Goal: Task Accomplishment & Management: Manage account settings

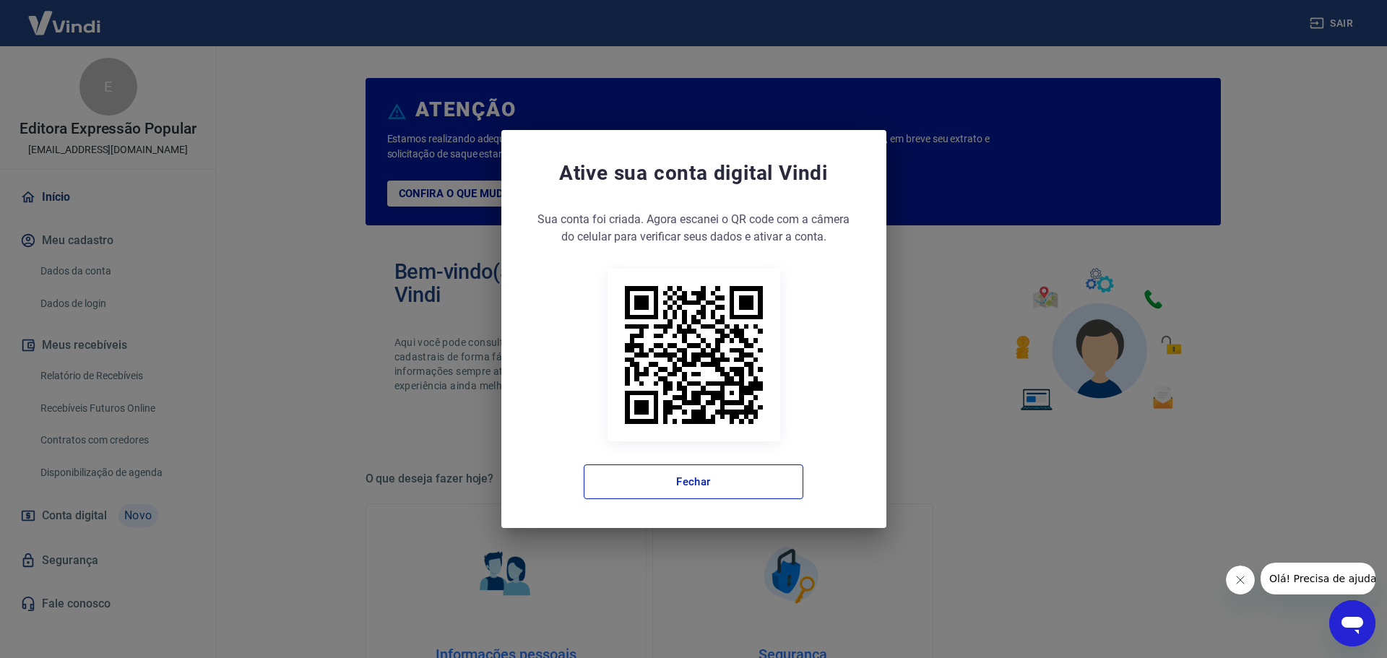
click at [1236, 581] on icon "Fechar mensagem da empresa" at bounding box center [1240, 580] width 12 height 12
click at [696, 485] on button "Fechar" at bounding box center [694, 482] width 220 height 35
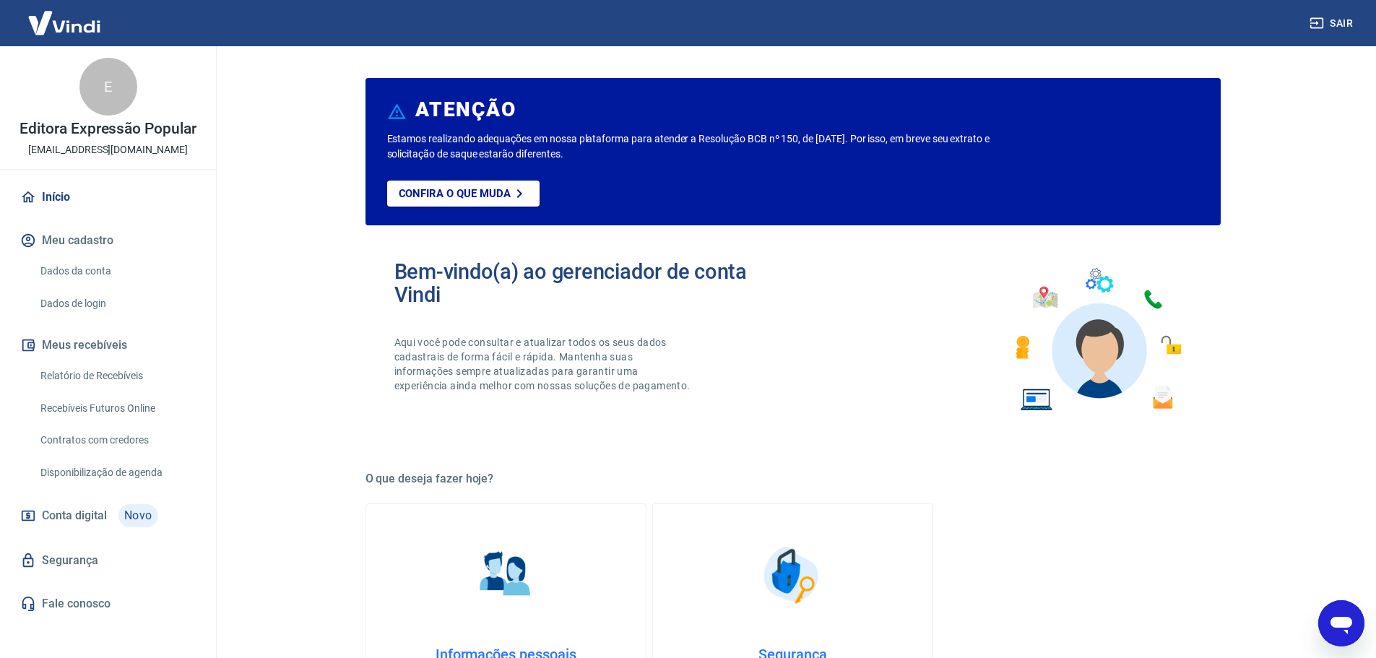
click at [122, 376] on link "Relatório de Recebíveis" at bounding box center [117, 376] width 164 height 30
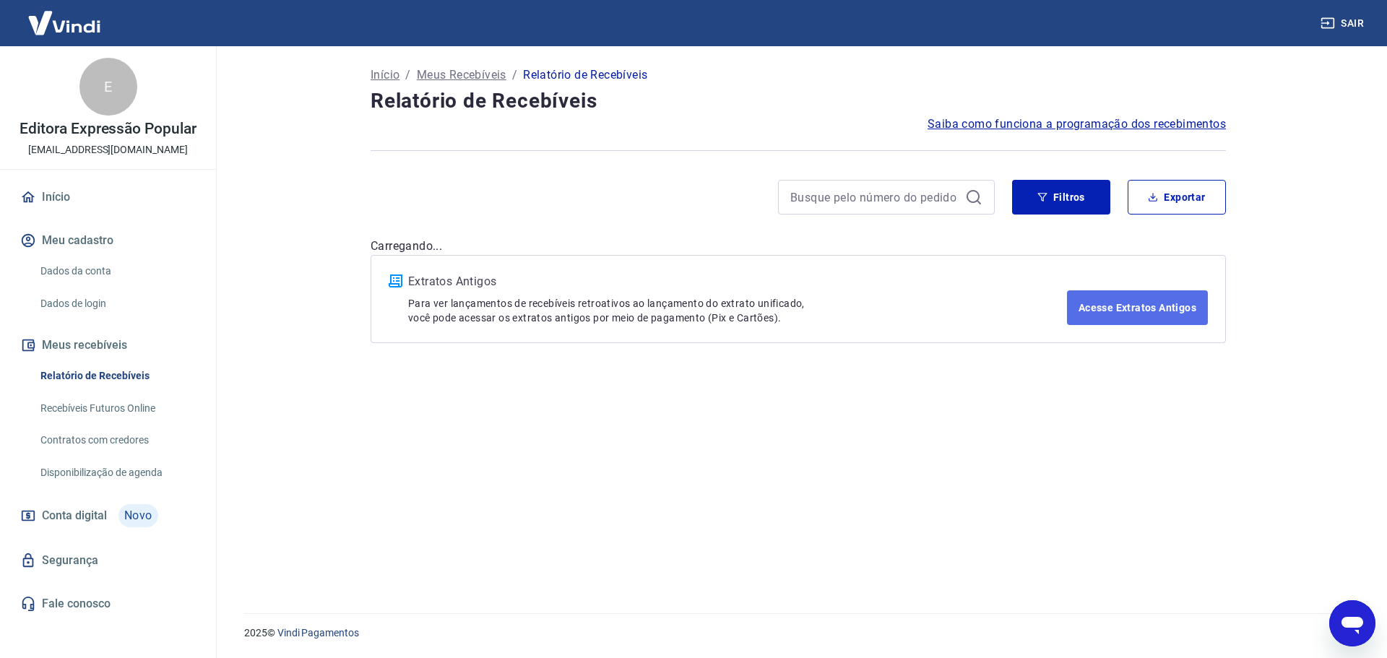
click at [1143, 316] on link "Acesse Extratos Antigos" at bounding box center [1137, 307] width 141 height 35
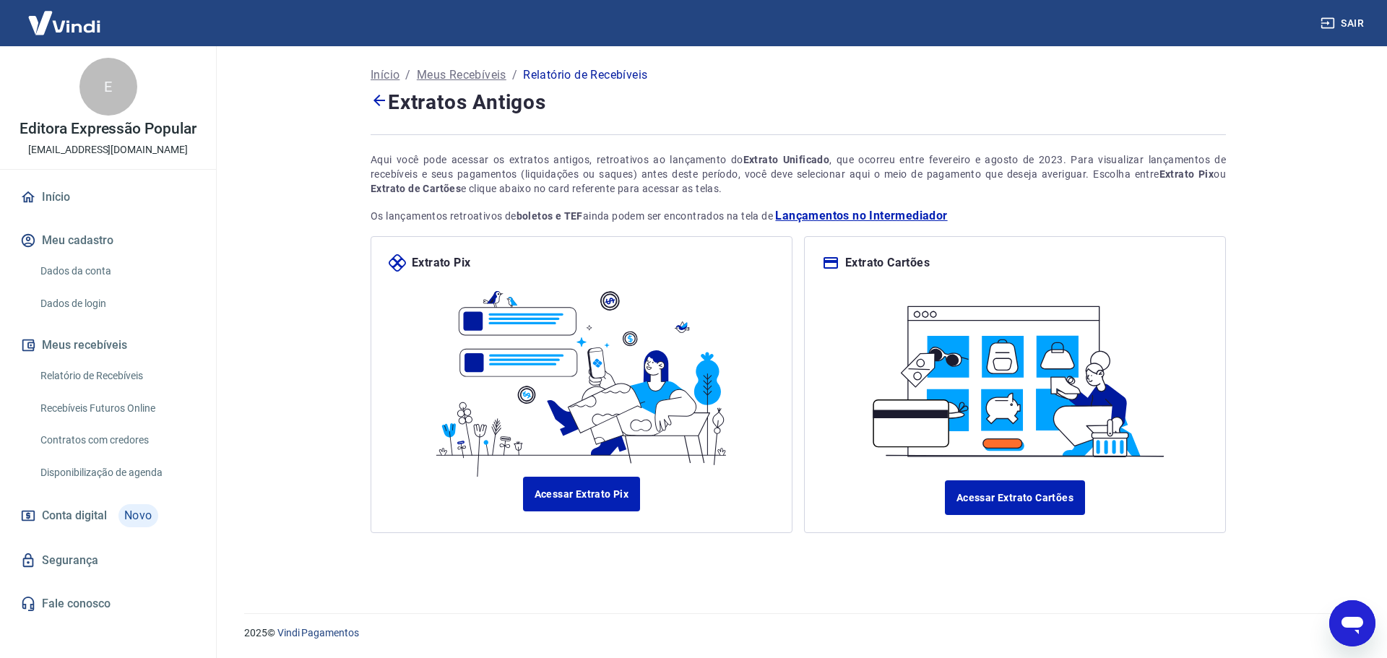
click at [118, 376] on link "Relatório de Recebíveis" at bounding box center [117, 376] width 164 height 30
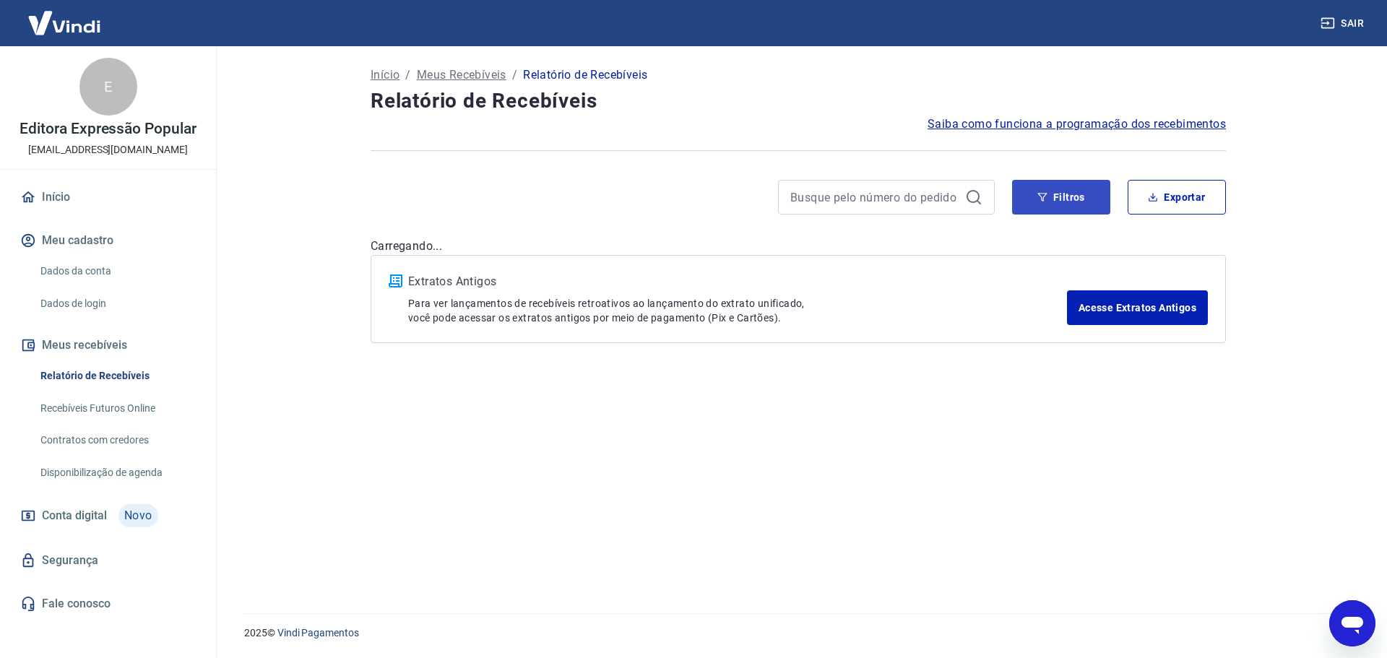
click at [1060, 201] on button "Filtros" at bounding box center [1061, 197] width 98 height 35
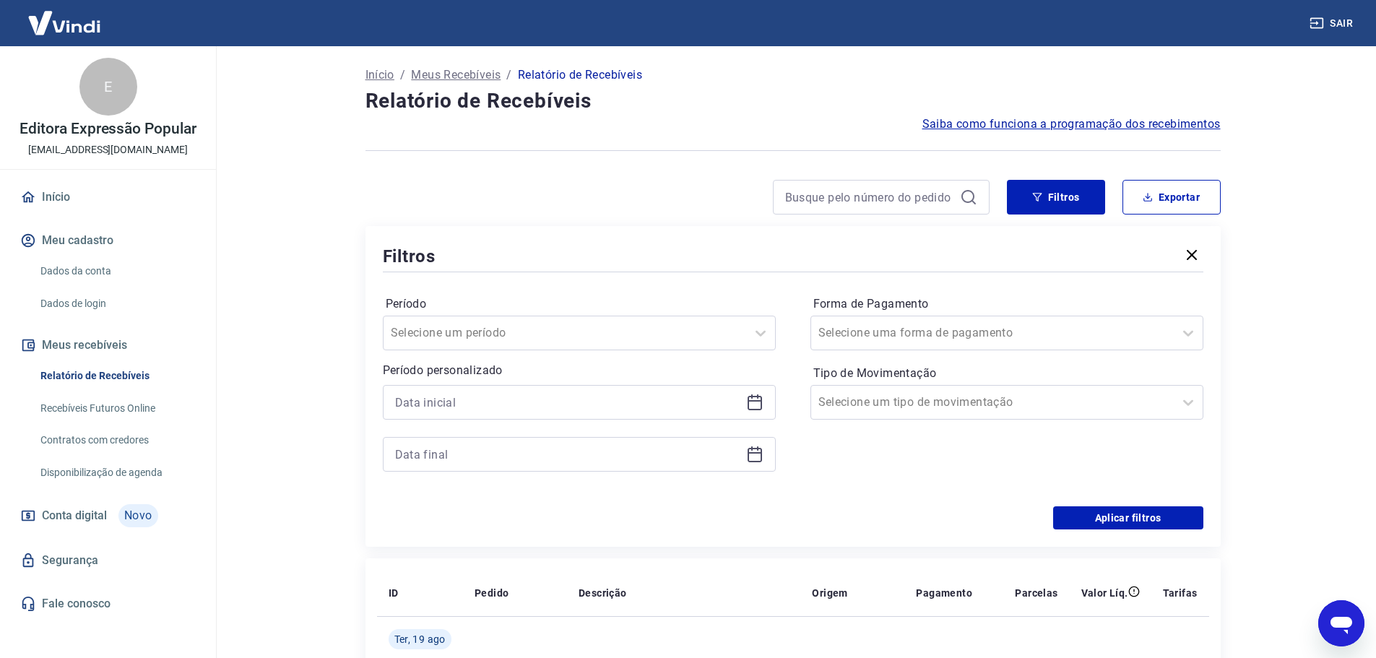
click at [756, 400] on icon at bounding box center [754, 402] width 17 height 17
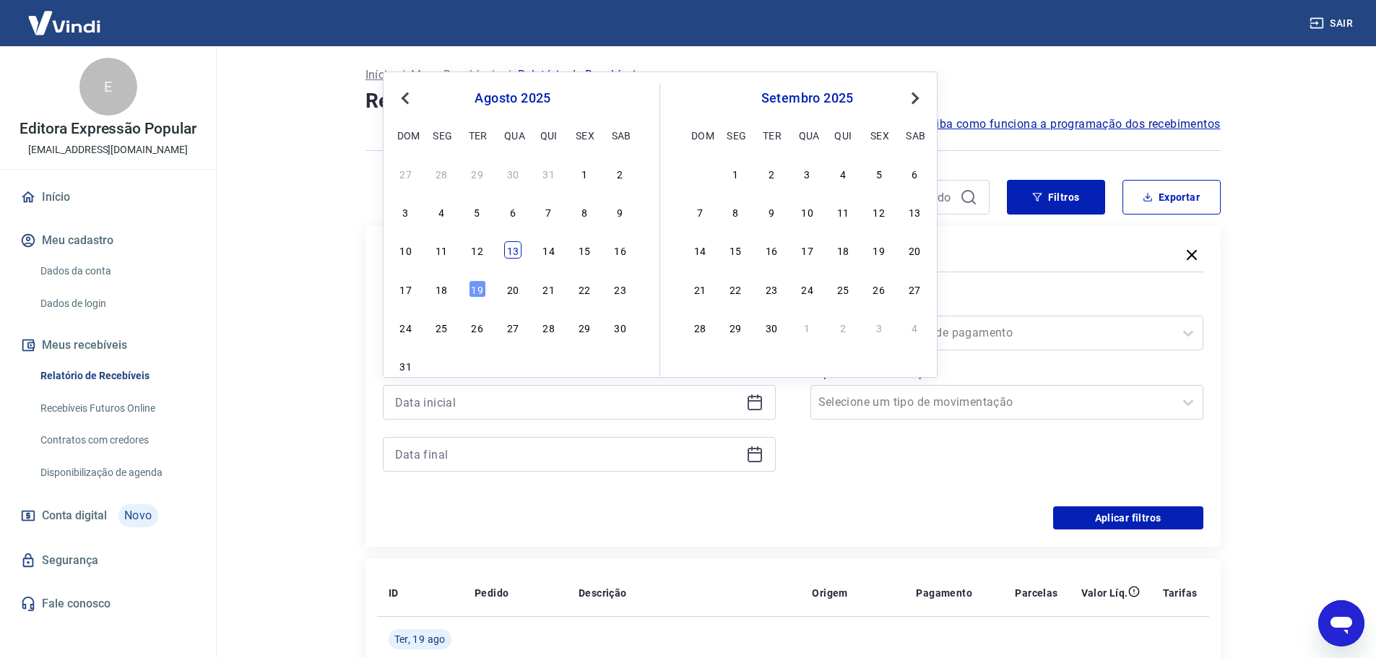
click at [508, 250] on div "13" at bounding box center [512, 249] width 17 height 17
type input "[DATE]"
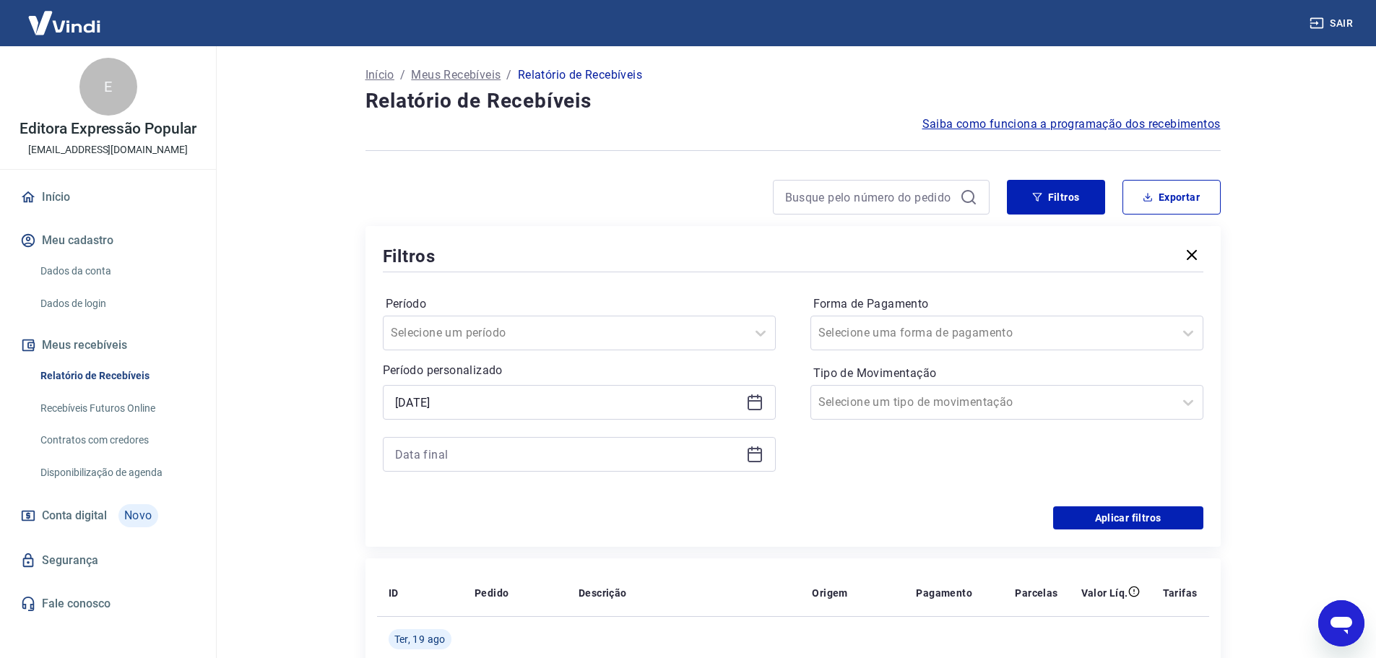
click at [762, 476] on div "Período Selecione um período Período personalizado Selected date: [DATE] [DATE]" at bounding box center [579, 391] width 393 height 196
click at [755, 462] on icon at bounding box center [755, 455] width 14 height 14
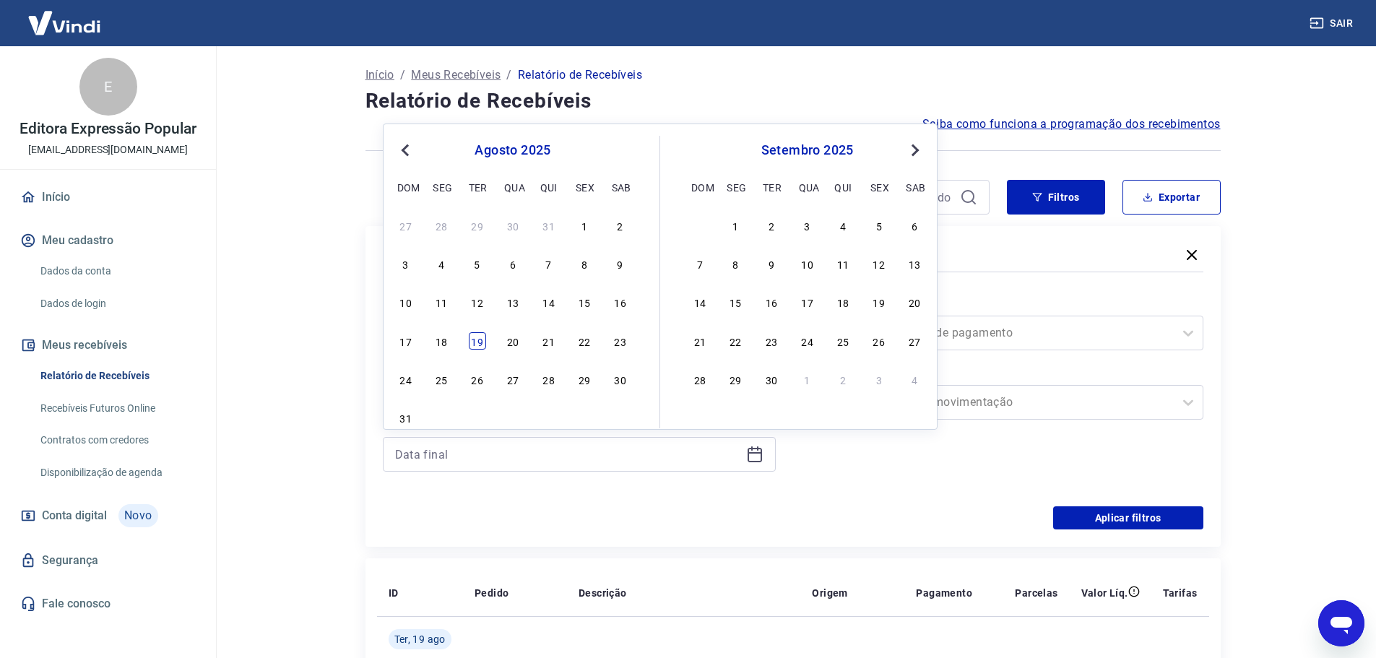
click at [477, 345] on div "19" at bounding box center [477, 340] width 17 height 17
click at [911, 493] on div "Período Selecione um período Período personalizado Selected date: [DATE] [DATE]…" at bounding box center [793, 390] width 821 height 231
type input "[DATE]"
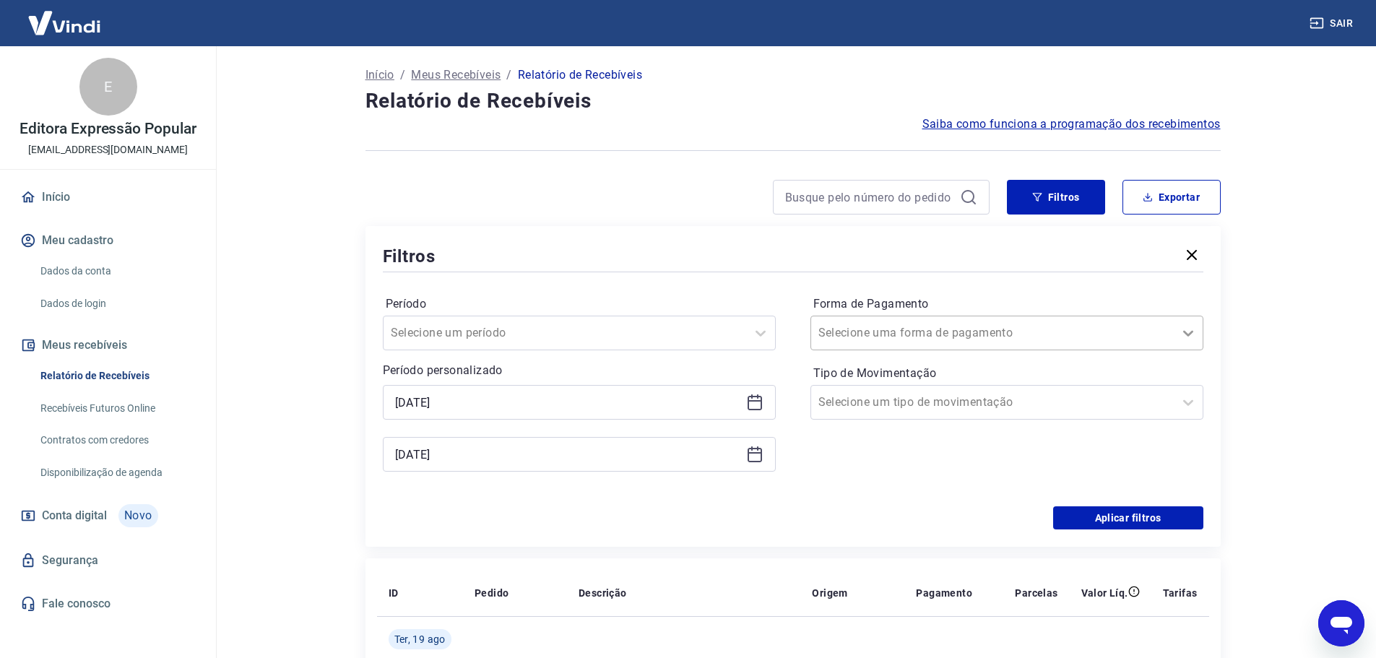
click at [1177, 336] on div at bounding box center [1188, 333] width 29 height 29
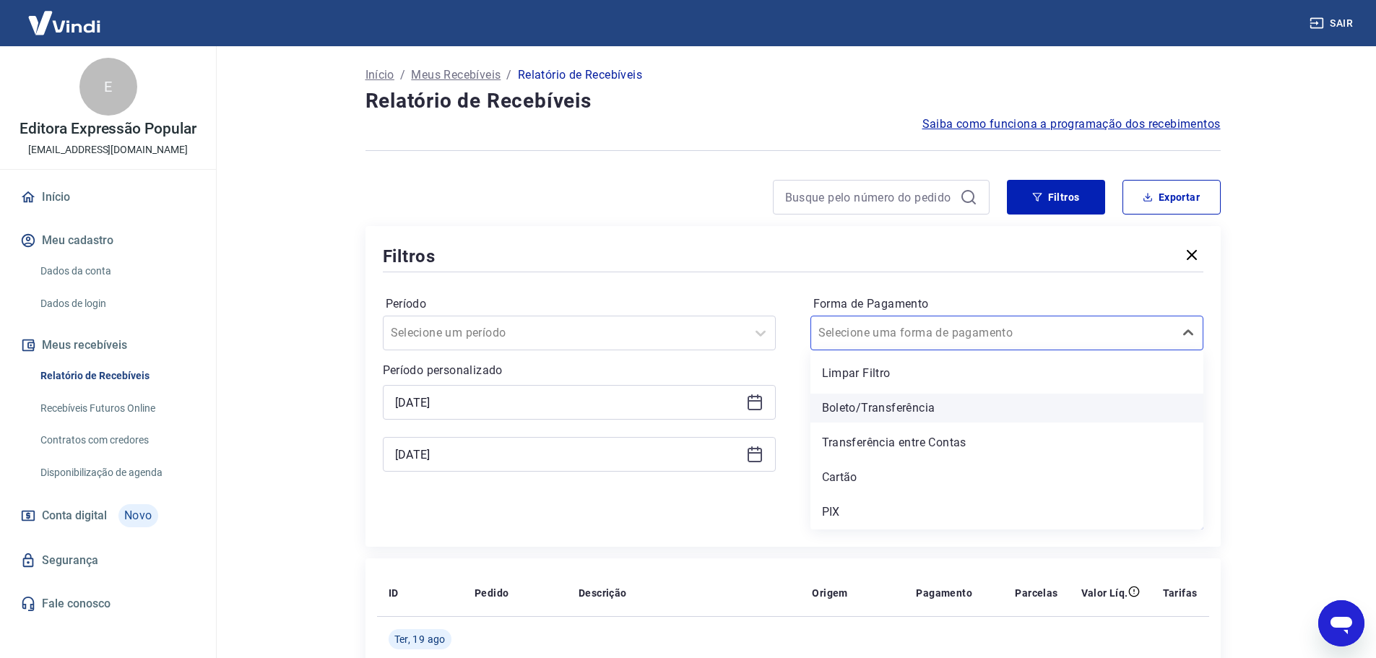
click at [1019, 399] on div "Boleto/Transferência" at bounding box center [1007, 408] width 393 height 29
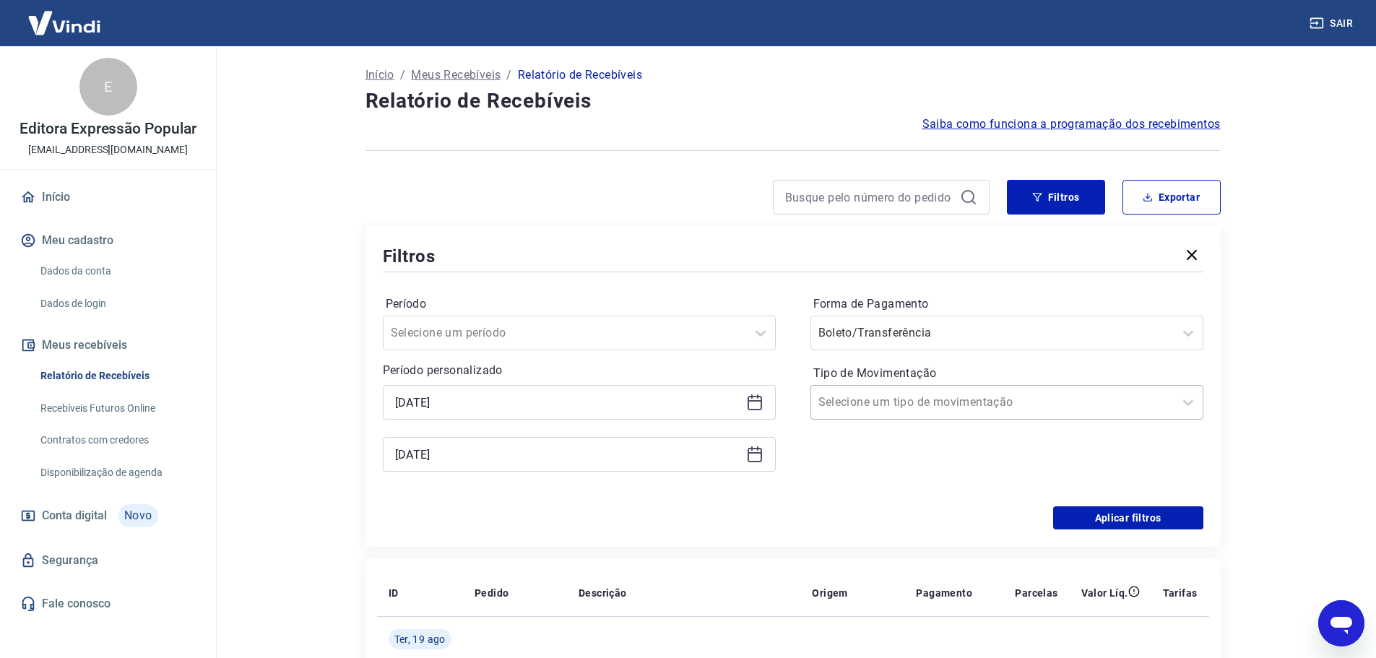
click at [1162, 401] on div at bounding box center [993, 402] width 348 height 20
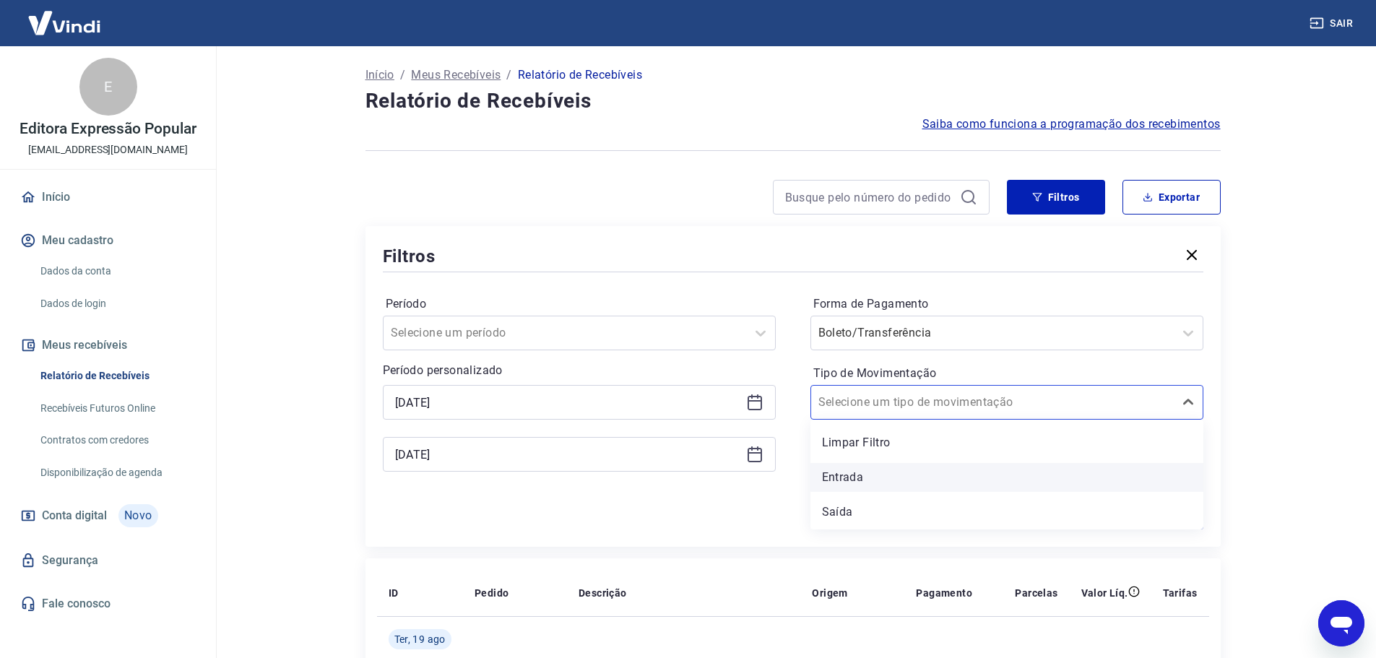
click at [879, 475] on div "Entrada" at bounding box center [1007, 477] width 393 height 29
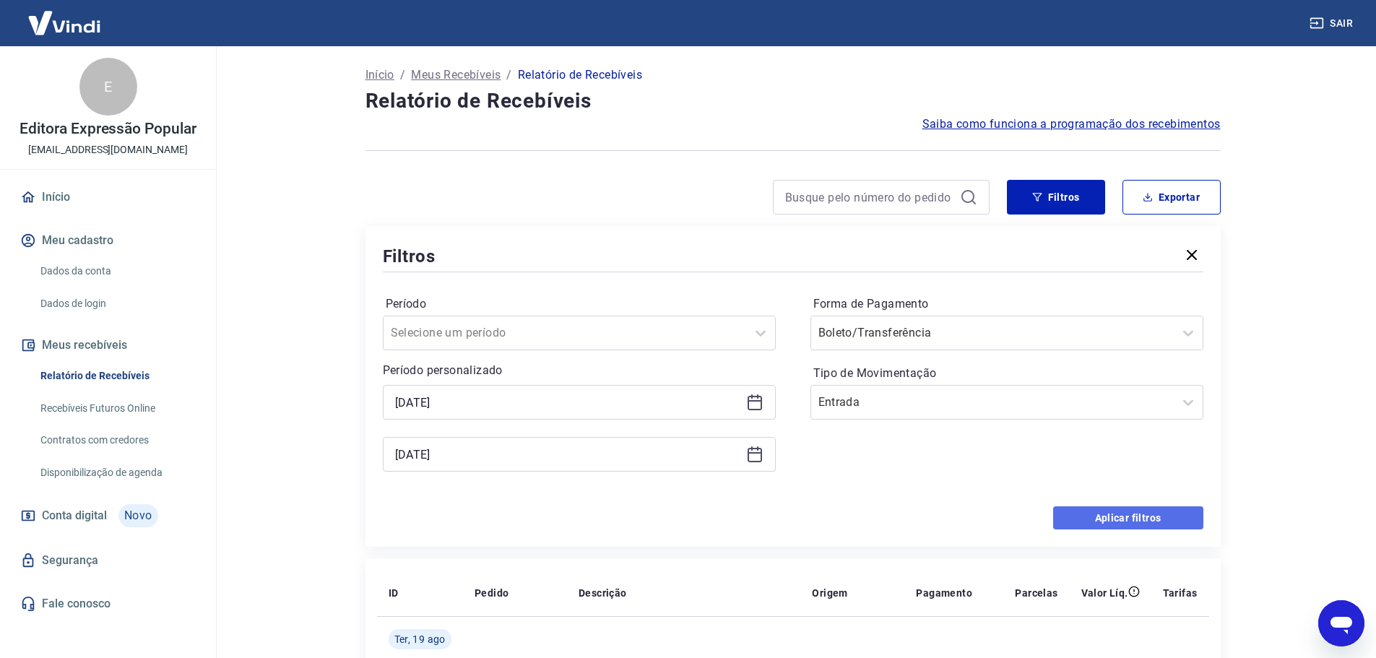
click at [1178, 515] on button "Aplicar filtros" at bounding box center [1128, 517] width 150 height 23
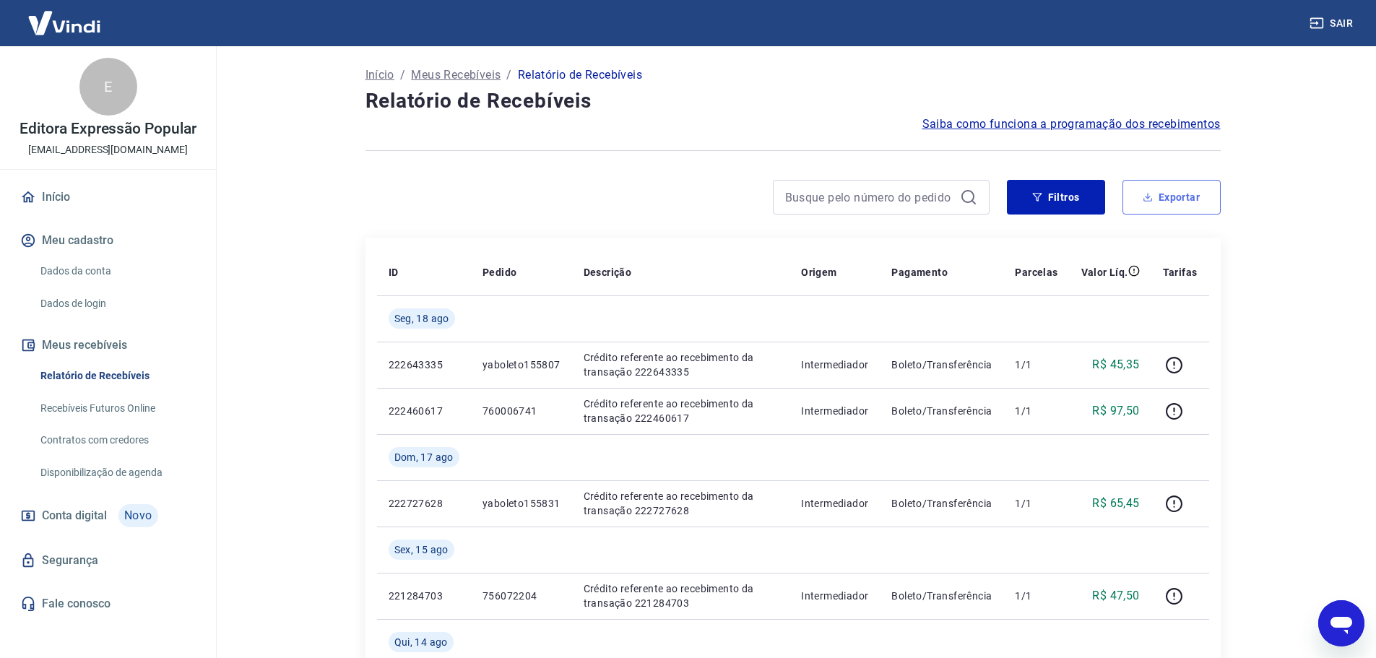
click at [1168, 209] on button "Exportar" at bounding box center [1172, 197] width 98 height 35
type input "[DATE]"
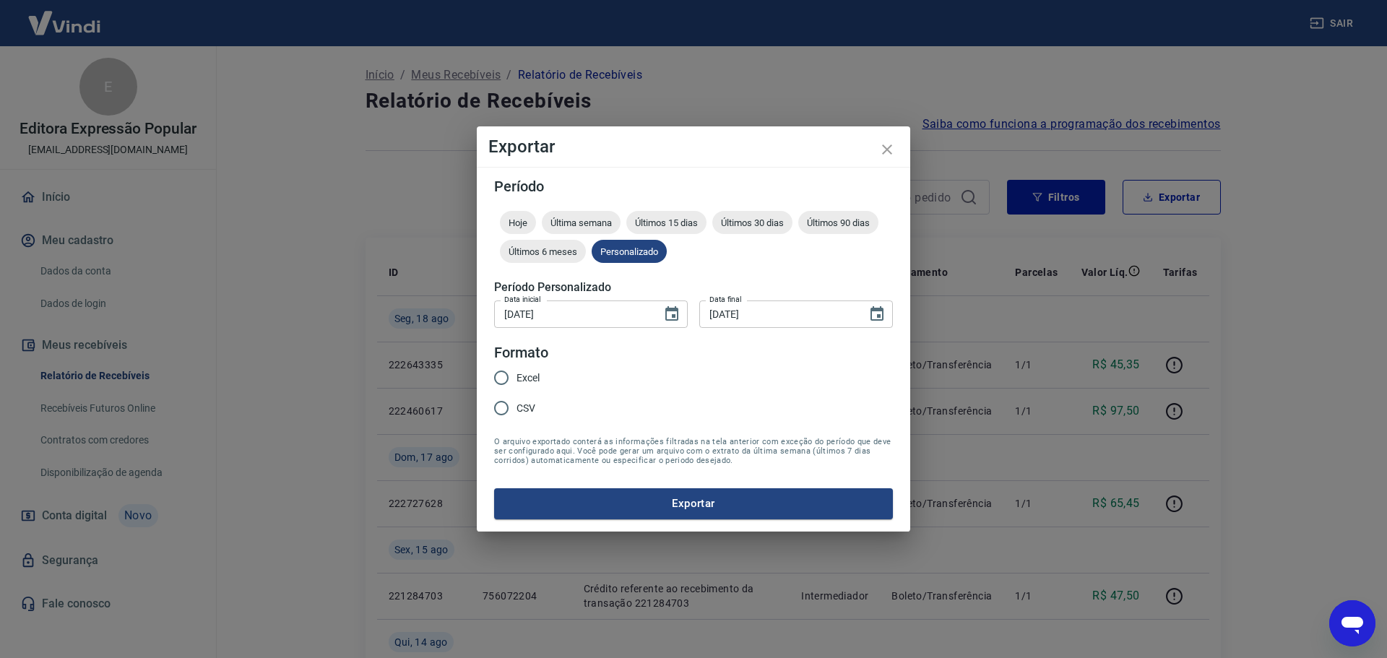
click at [530, 373] on span "Excel" at bounding box center [528, 378] width 23 height 15
click at [517, 373] on input "Excel" at bounding box center [501, 378] width 30 height 30
radio input "true"
click at [749, 509] on button "Exportar" at bounding box center [693, 503] width 399 height 30
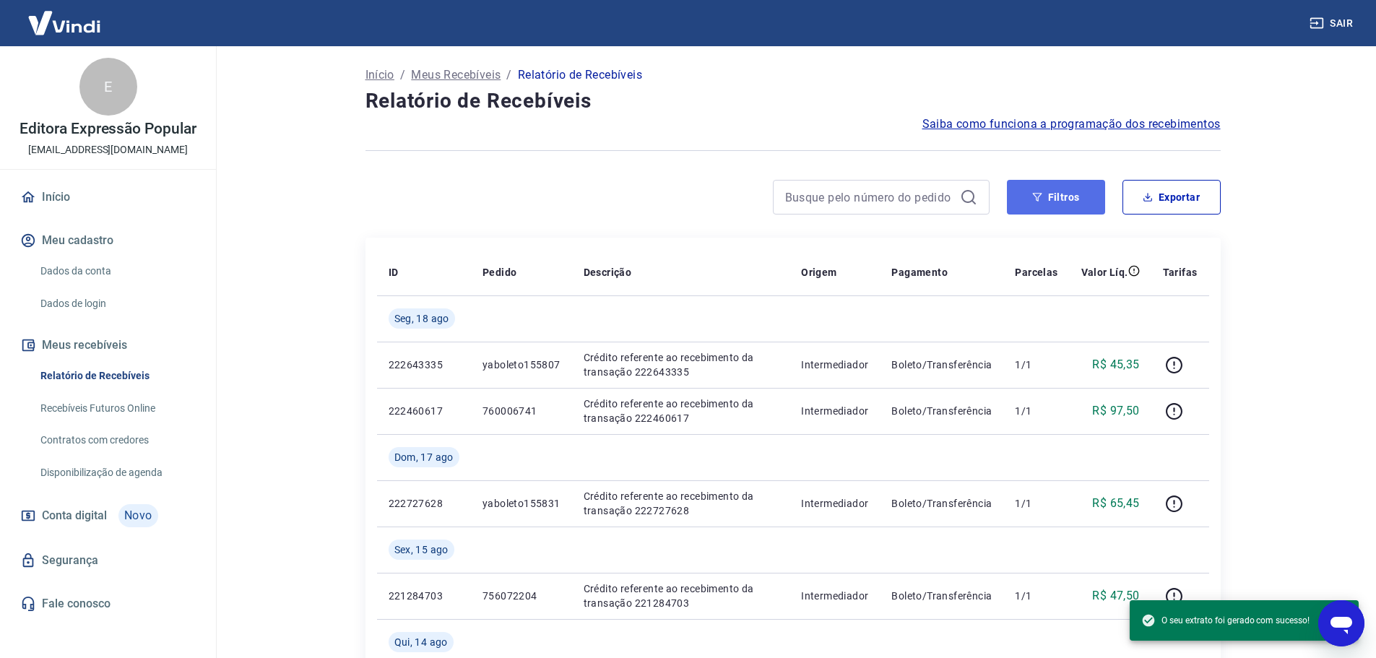
click at [1071, 196] on button "Filtros" at bounding box center [1056, 197] width 98 height 35
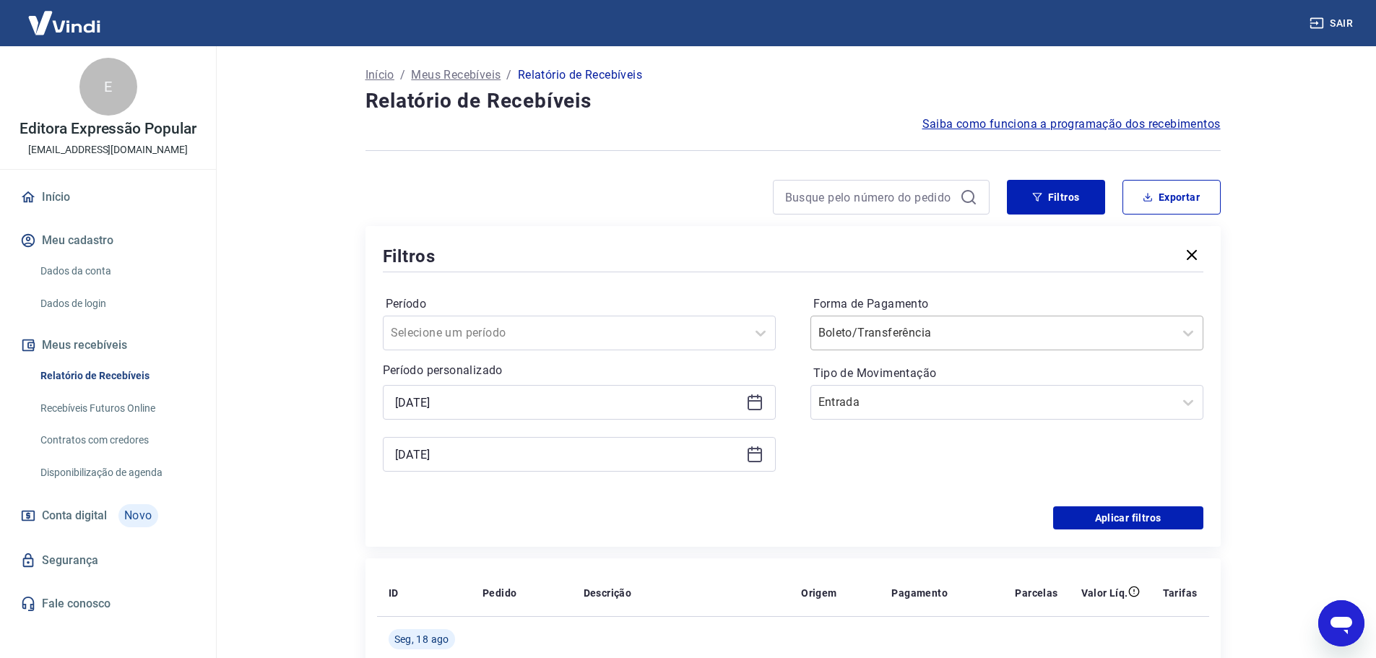
click at [964, 332] on div at bounding box center [993, 333] width 348 height 20
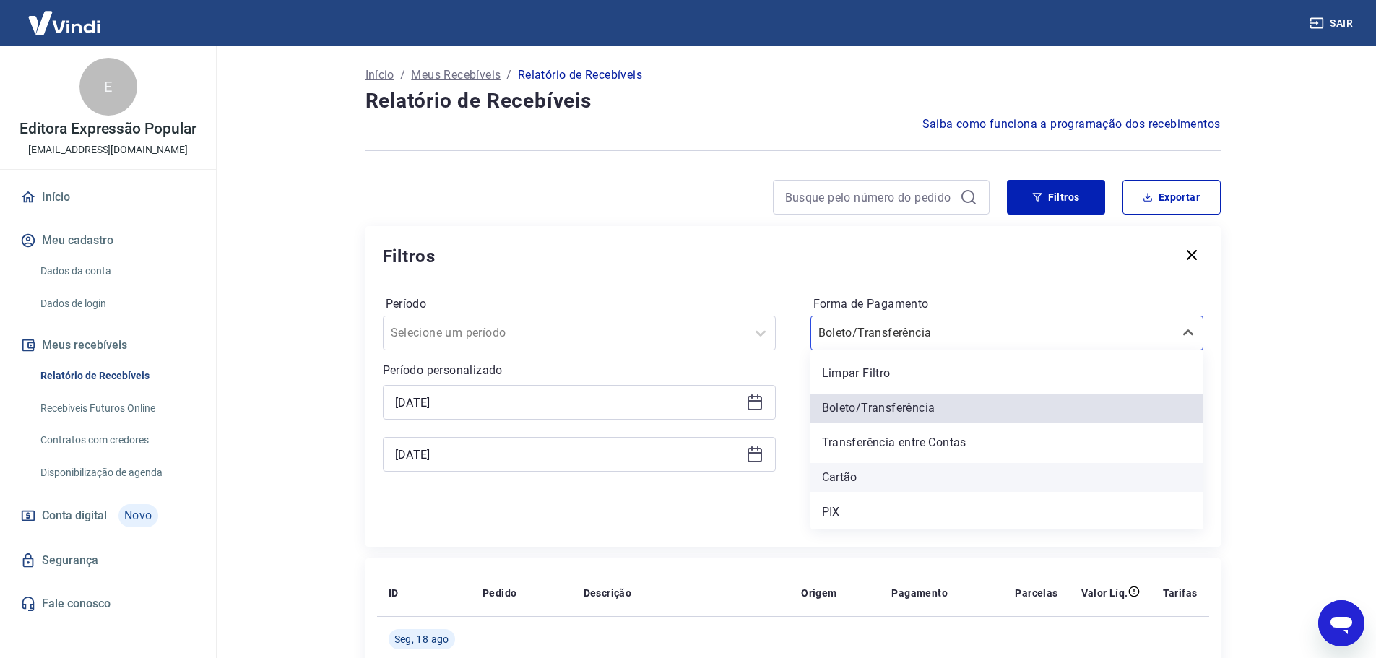
click at [894, 478] on div "Cartão" at bounding box center [1007, 477] width 393 height 29
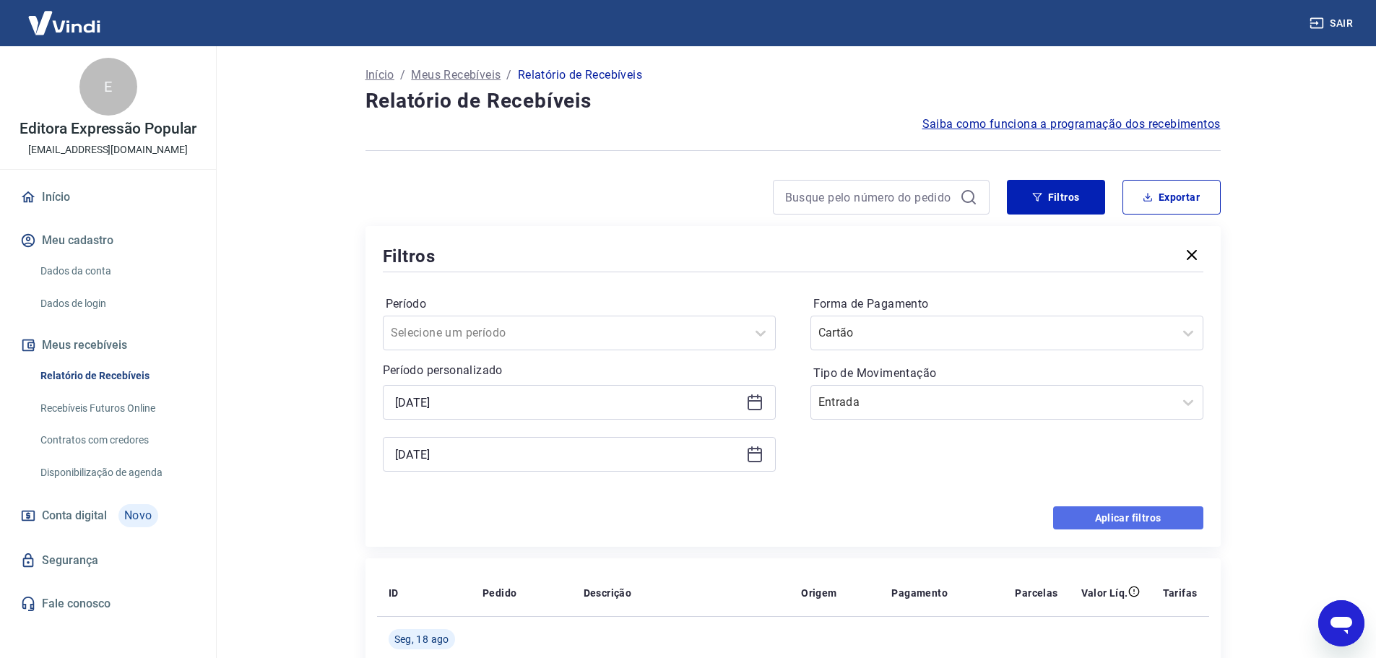
click at [1144, 513] on button "Aplicar filtros" at bounding box center [1128, 517] width 150 height 23
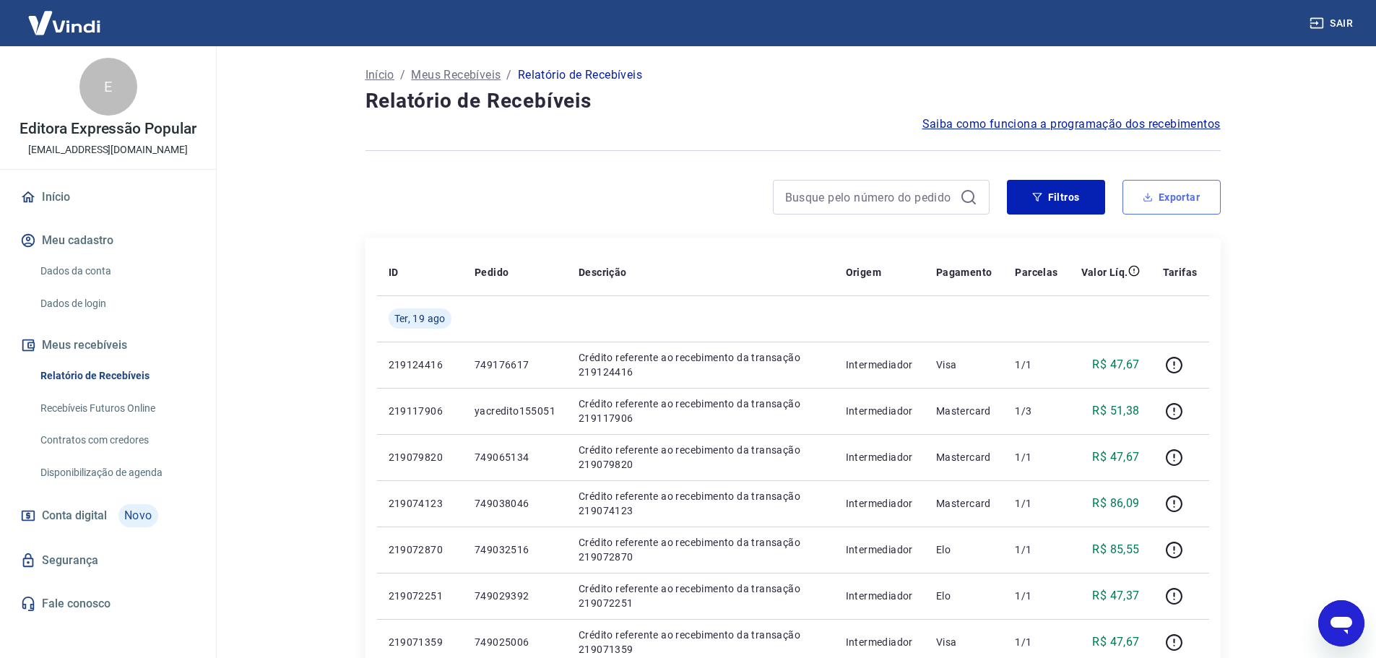
click at [1169, 202] on button "Exportar" at bounding box center [1172, 197] width 98 height 35
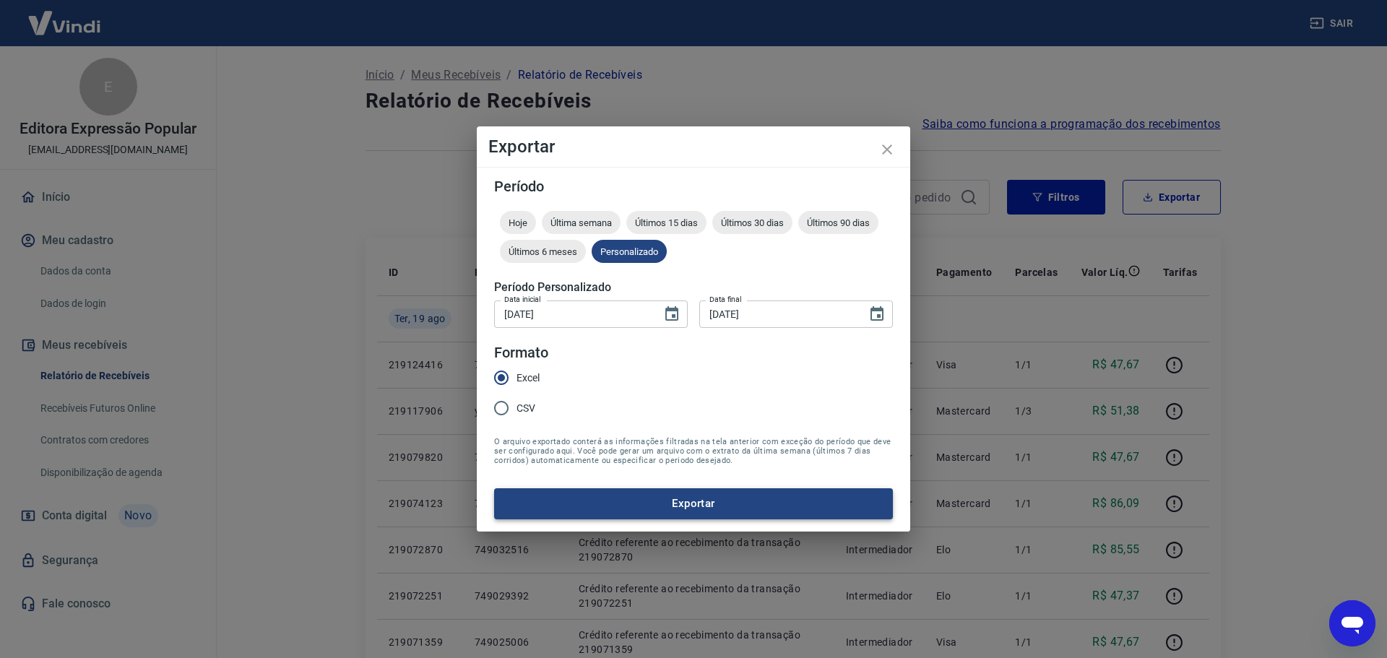
click at [721, 500] on button "Exportar" at bounding box center [693, 503] width 399 height 30
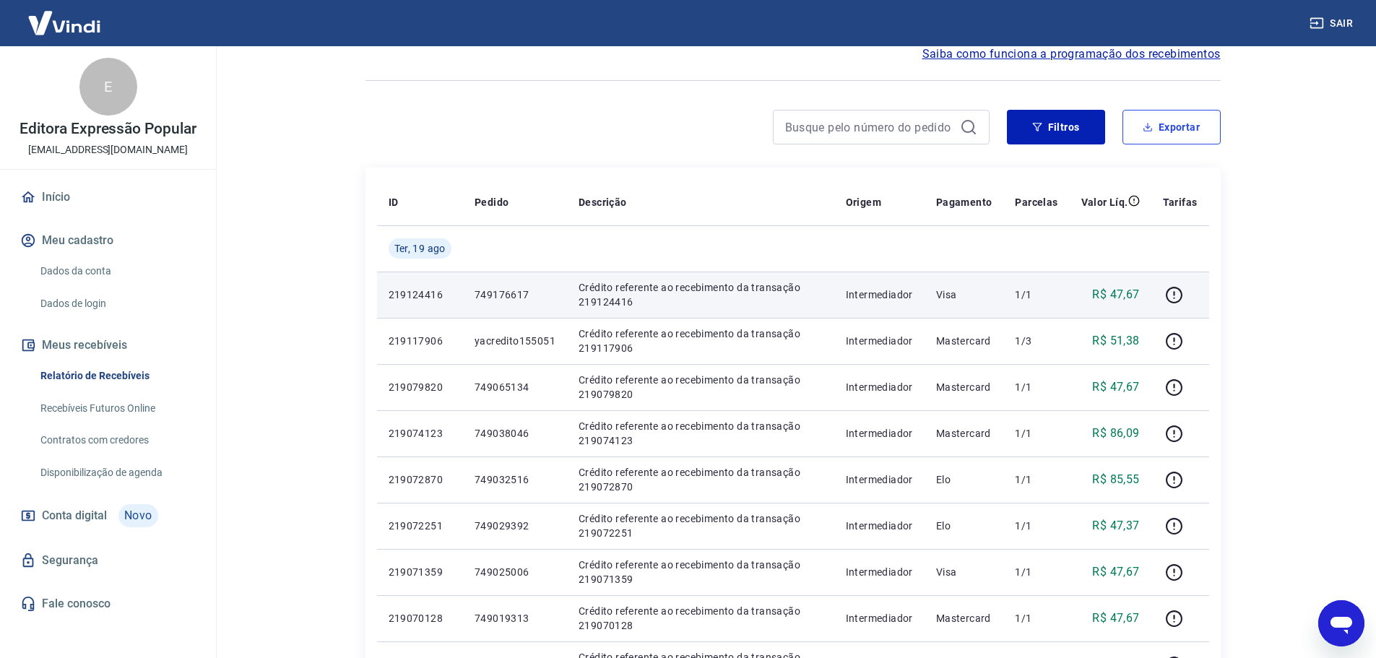
scroll to position [144, 0]
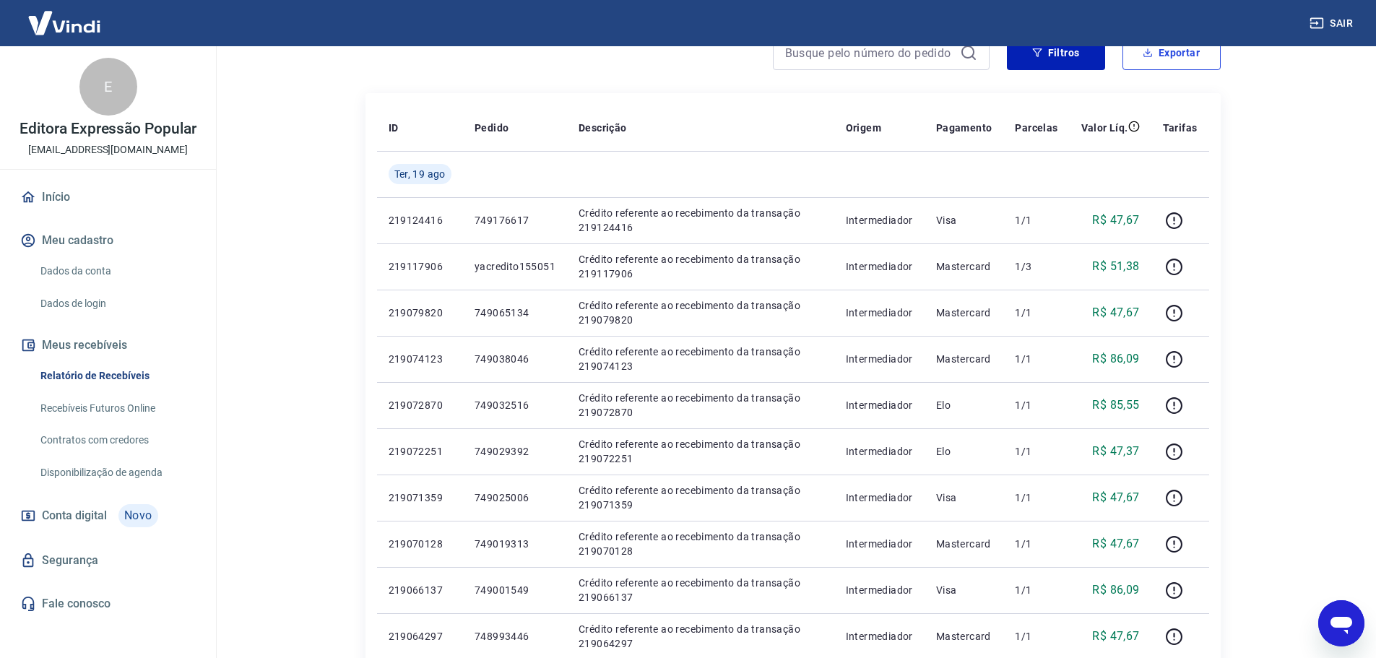
click at [1123, 35] on button "Exportar" at bounding box center [1172, 52] width 98 height 35
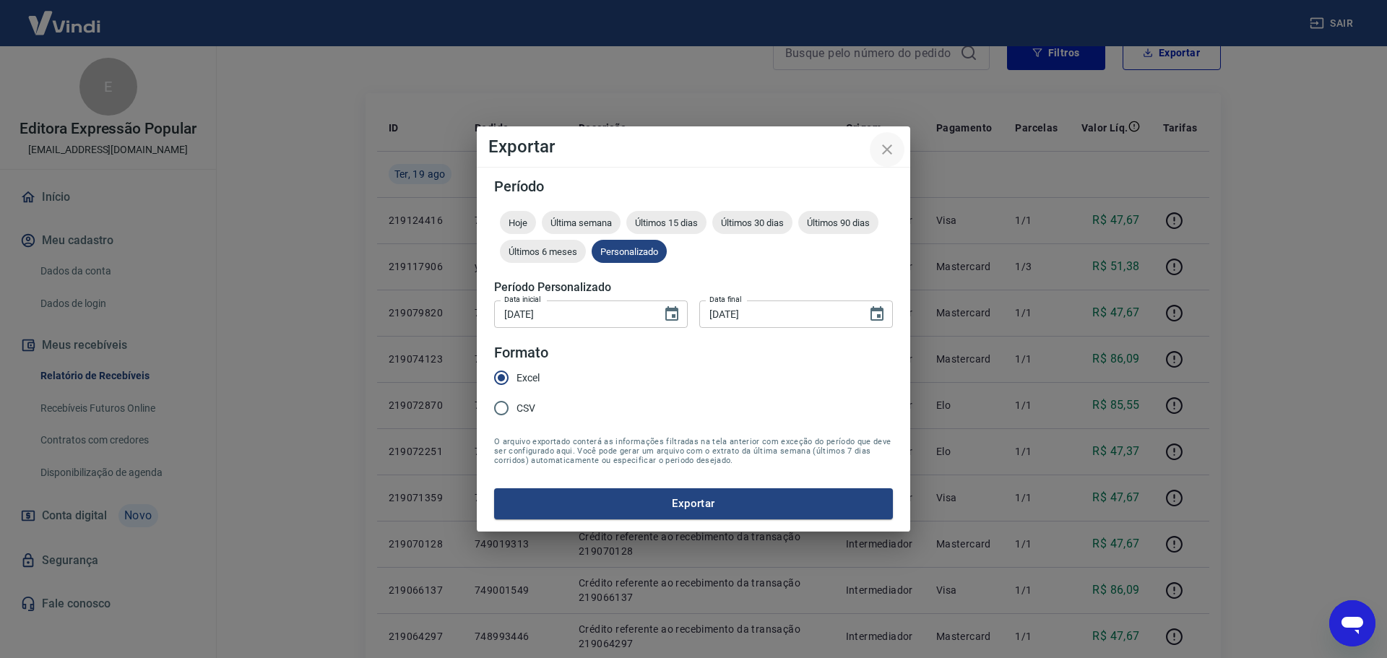
click at [884, 150] on icon "close" at bounding box center [886, 149] width 17 height 17
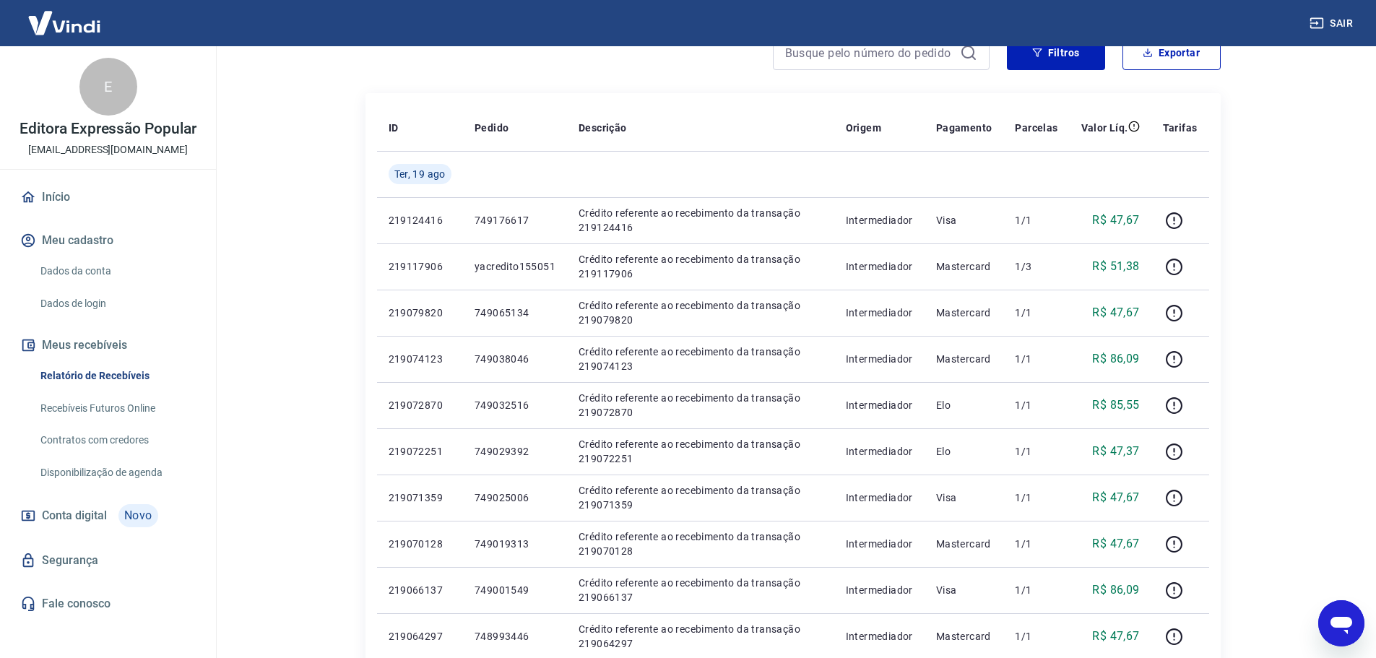
click at [71, 201] on link "Início" at bounding box center [107, 197] width 181 height 32
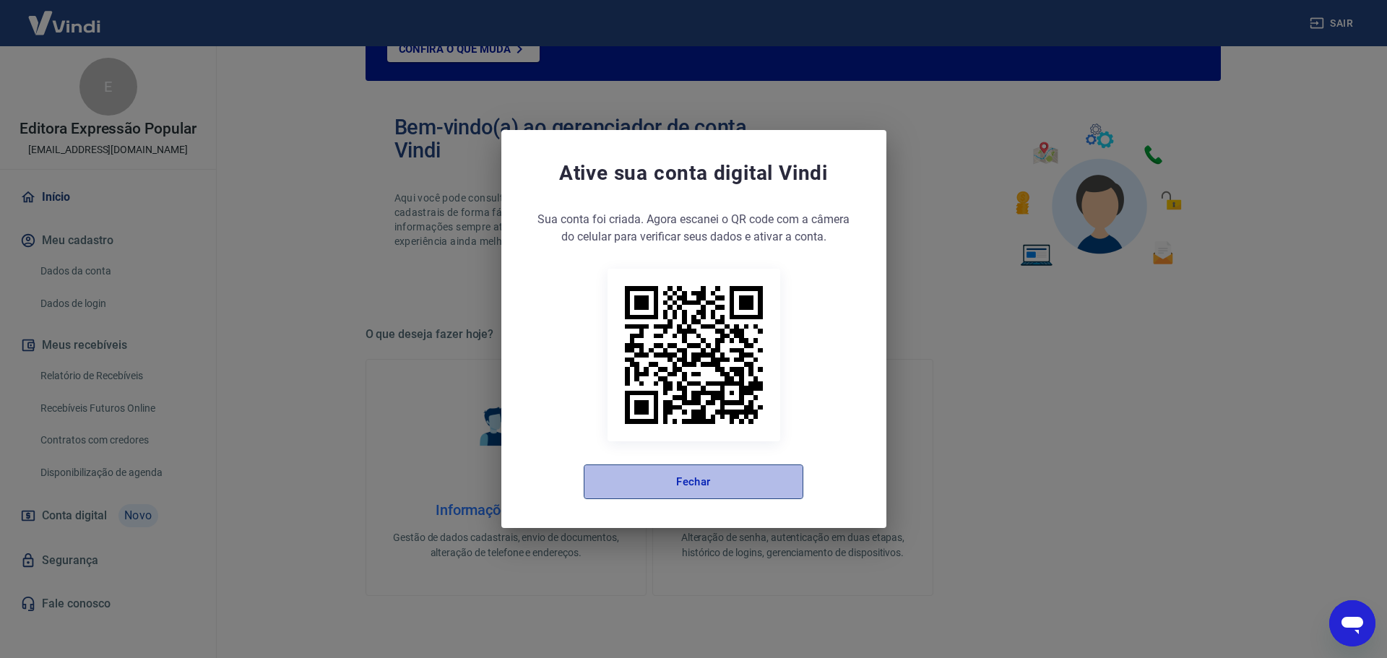
click at [719, 491] on button "Fechar" at bounding box center [694, 482] width 220 height 35
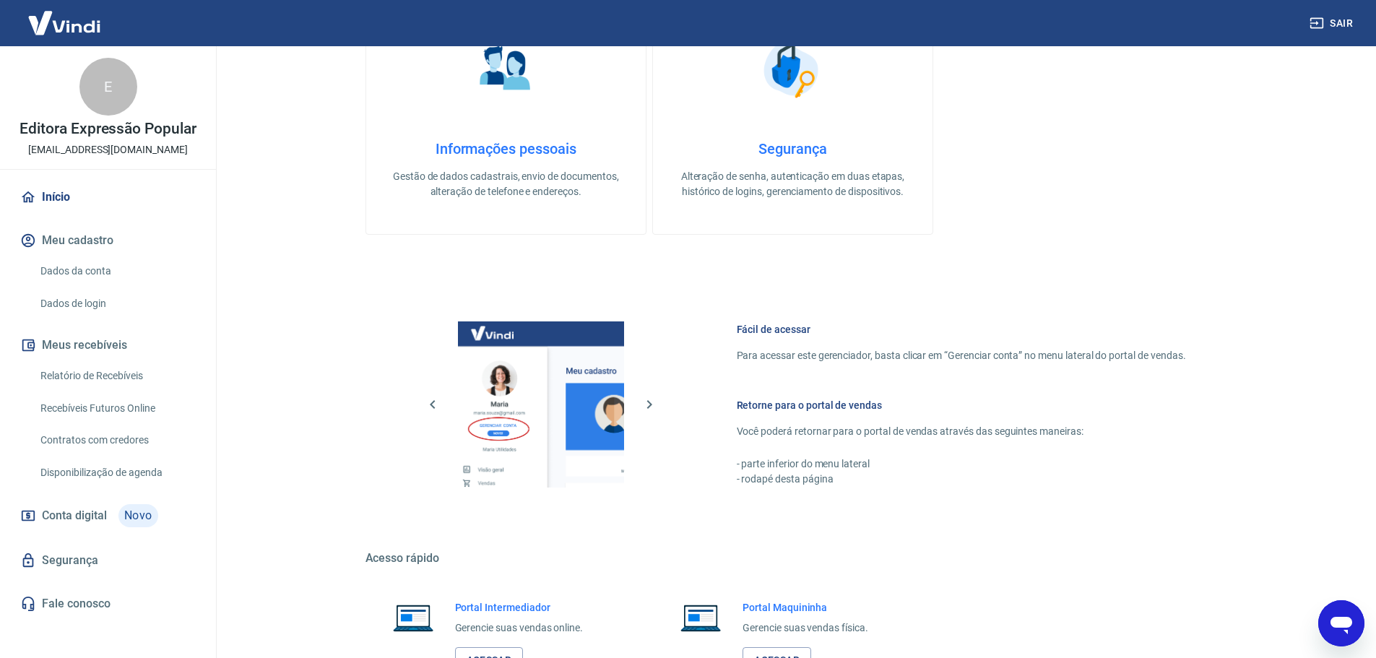
scroll to position [618, 0]
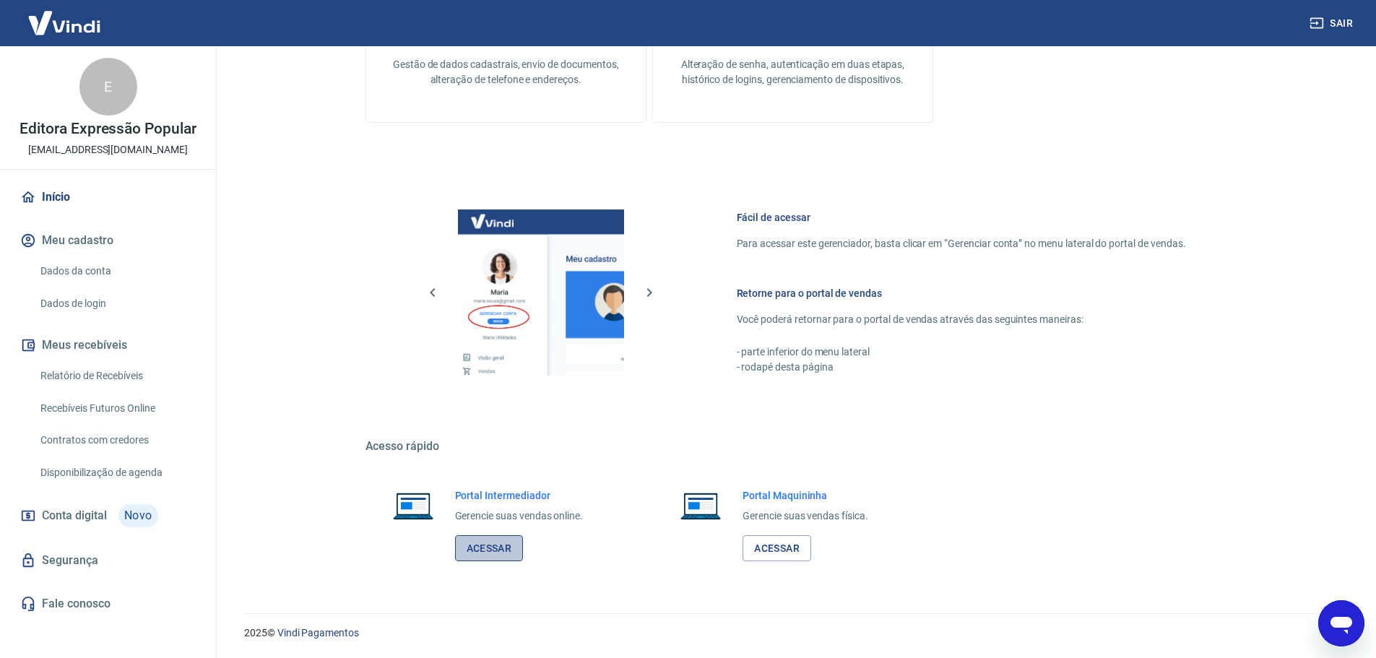
click at [489, 545] on link "Acessar" at bounding box center [489, 548] width 69 height 27
